Goal: Check status: Check status

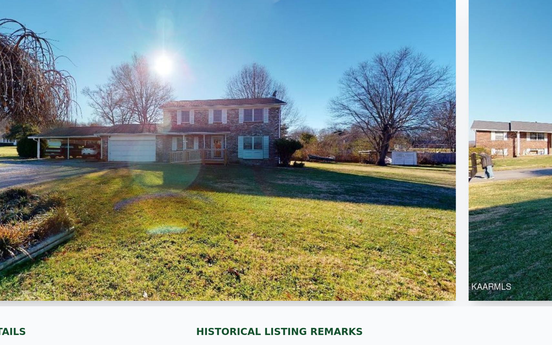
scroll to position [0, 9454]
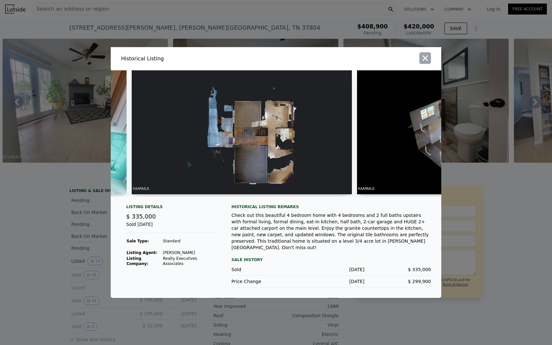
click at [423, 57] on icon "button" at bounding box center [425, 58] width 9 height 9
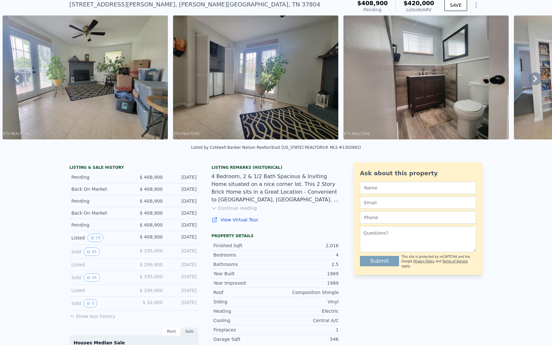
scroll to position [25, 0]
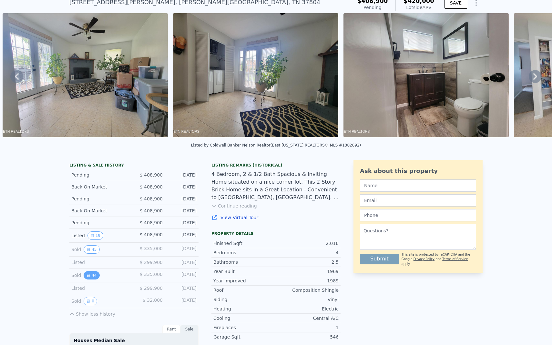
click at [89, 276] on icon "View historical data" at bounding box center [88, 275] width 4 height 4
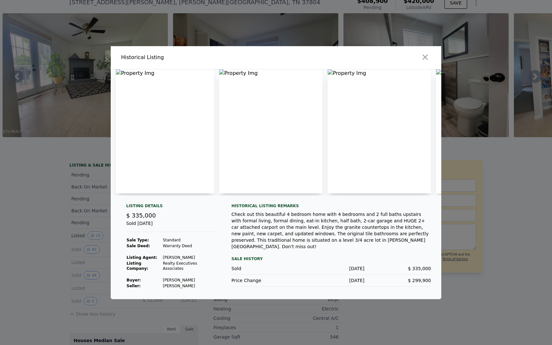
click at [90, 246] on div at bounding box center [276, 172] width 552 height 345
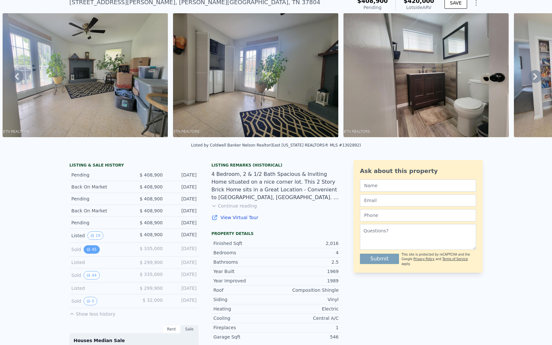
click at [96, 247] on button "45" at bounding box center [92, 249] width 16 height 8
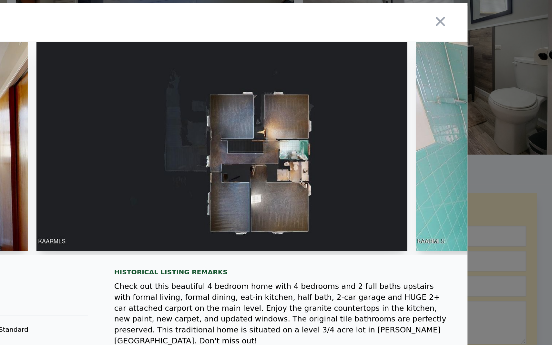
scroll to position [0, 8728]
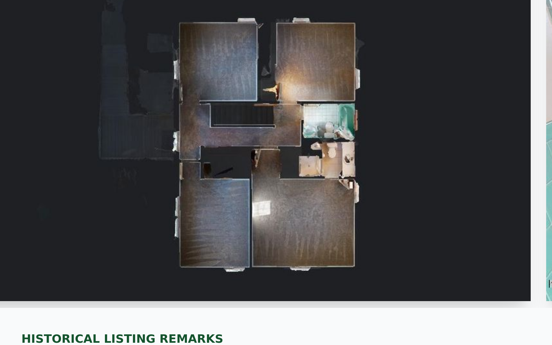
click at [356, 150] on img at bounding box center [291, 132] width 220 height 124
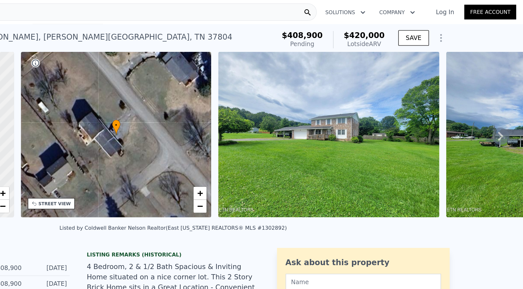
scroll to position [0, 0]
